Goal: Check status

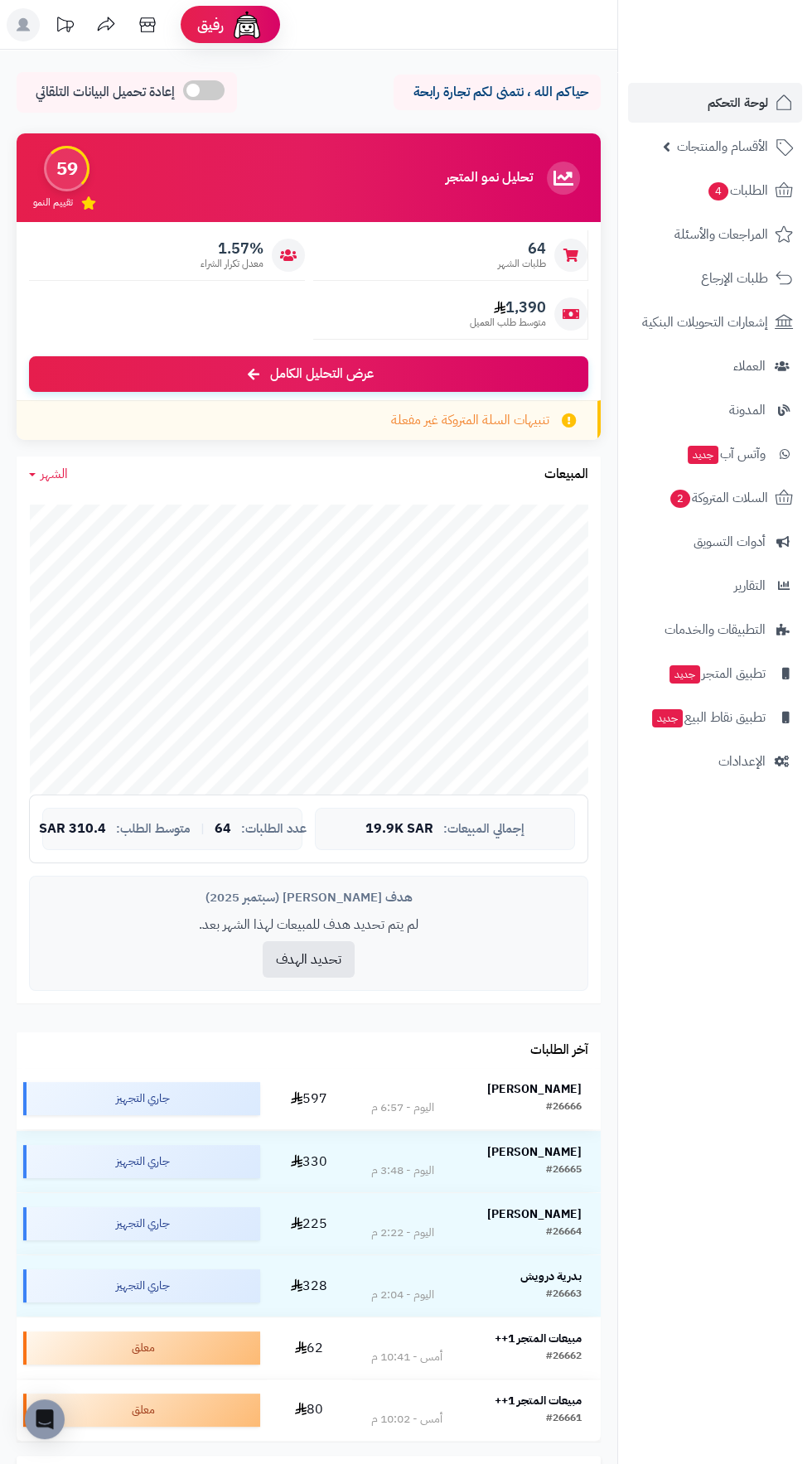
click at [513, 1081] on strong "[PERSON_NAME]" at bounding box center [534, 1088] width 95 height 17
